Goal: Complete application form

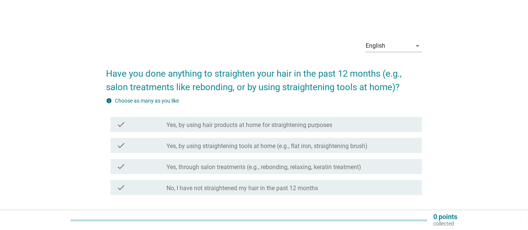
click at [315, 124] on label "Yes, by using hair products at home for straightening purposes" at bounding box center [249, 125] width 166 height 8
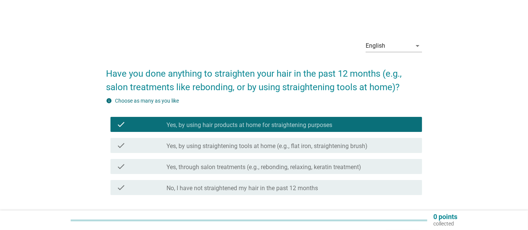
click at [311, 138] on div "check check_box_outline_blank Yes, by using straightening tools at home (e.g., …" at bounding box center [265, 145] width 311 height 15
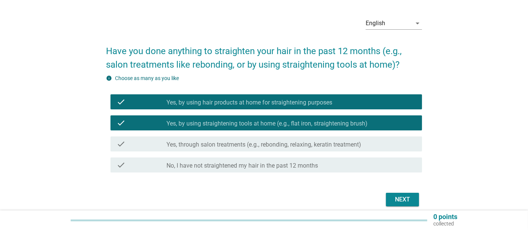
scroll to position [53, 0]
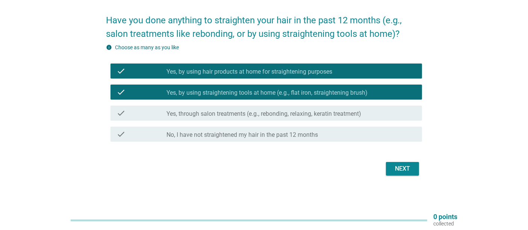
click at [420, 161] on div "Next" at bounding box center [264, 169] width 316 height 18
click at [411, 165] on div "Next" at bounding box center [402, 168] width 21 height 9
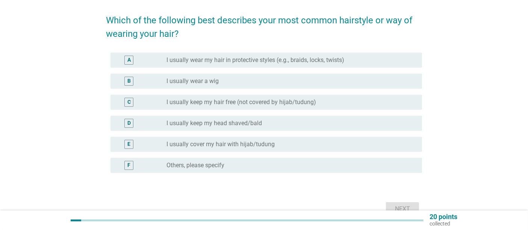
scroll to position [0, 0]
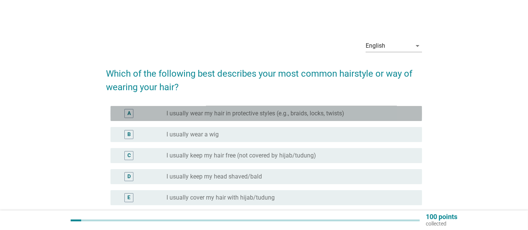
click at [376, 113] on div "radio_button_unchecked I usually wear my hair in protective styles (e.g., braid…" at bounding box center [287, 114] width 243 height 8
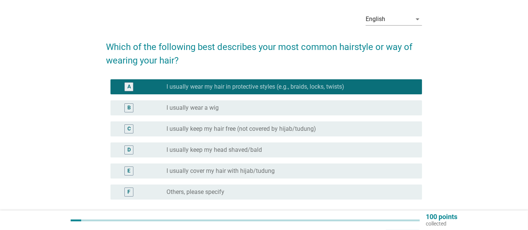
scroll to position [38, 0]
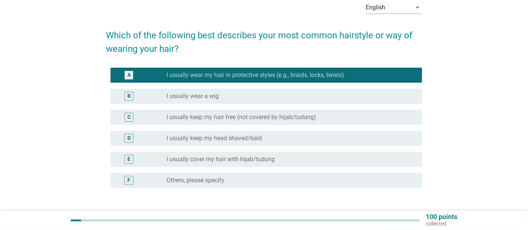
click at [332, 156] on div "radio_button_unchecked I usually cover my hair with hijab/tudung" at bounding box center [287, 160] width 243 height 8
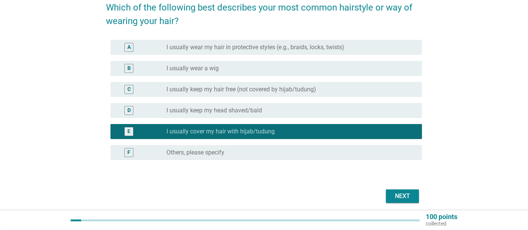
scroll to position [71, 0]
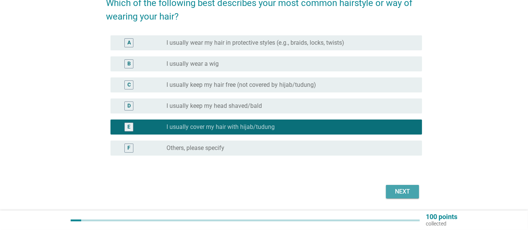
click at [405, 190] on div "Next" at bounding box center [402, 191] width 21 height 9
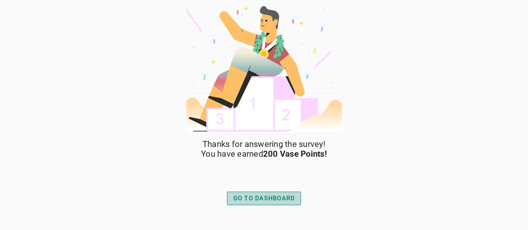
click at [282, 197] on div "GO TO DASHBOARD" at bounding box center [264, 198] width 62 height 9
